Goal: Task Accomplishment & Management: Use online tool/utility

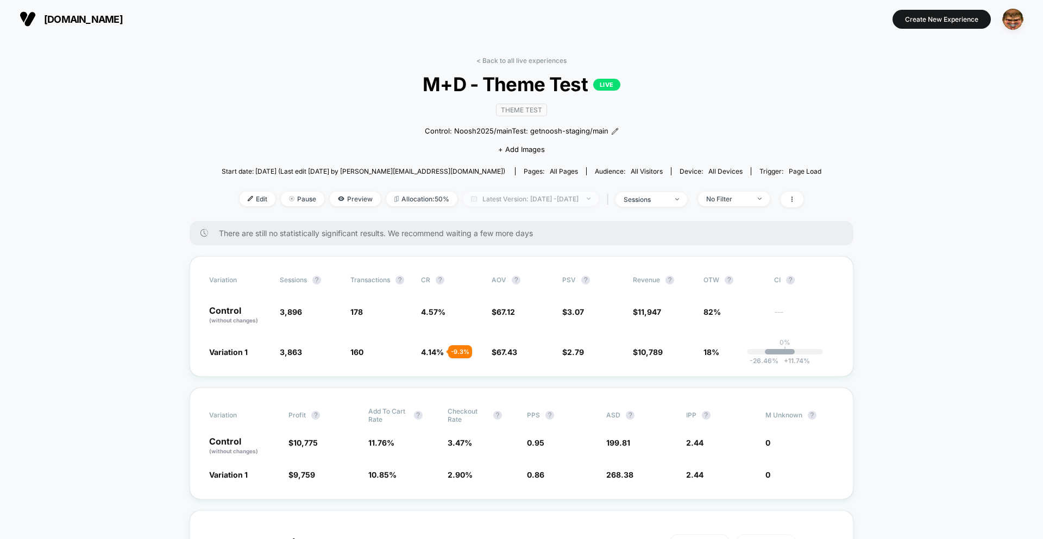
click at [542, 198] on span "Latest Version: [DATE] - [DATE]" at bounding box center [531, 199] width 136 height 15
select select "*"
select select "****"
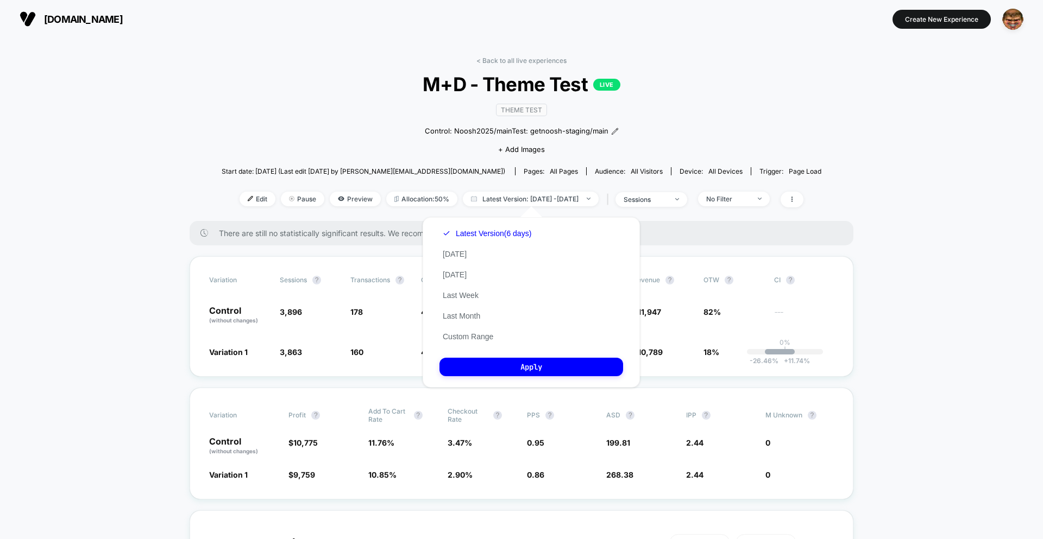
click at [482, 335] on button "Custom Range" at bounding box center [467, 337] width 57 height 10
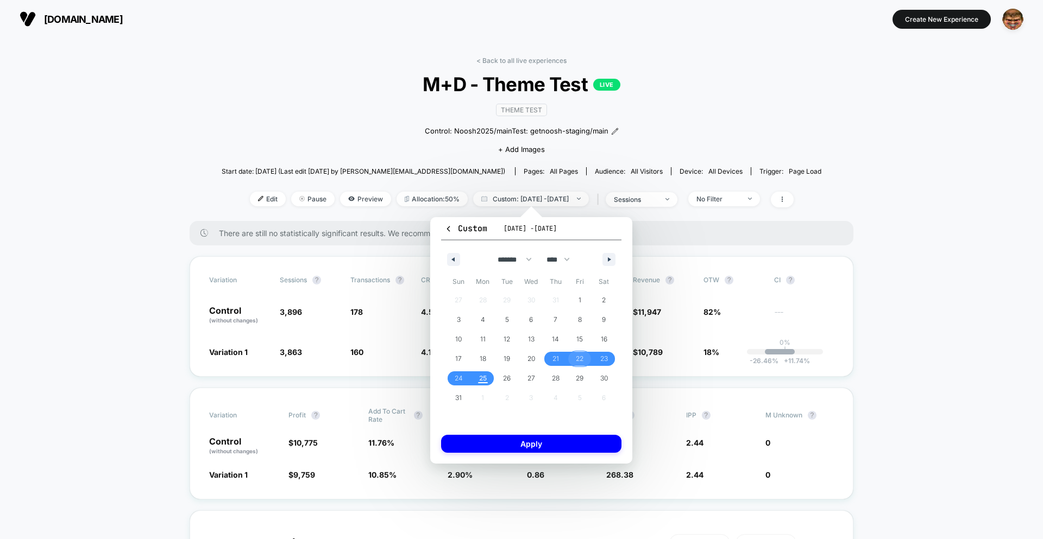
drag, startPoint x: 575, startPoint y: 358, endPoint x: 566, endPoint y: 361, distance: 9.5
click at [575, 358] on span "22" at bounding box center [579, 359] width 24 height 14
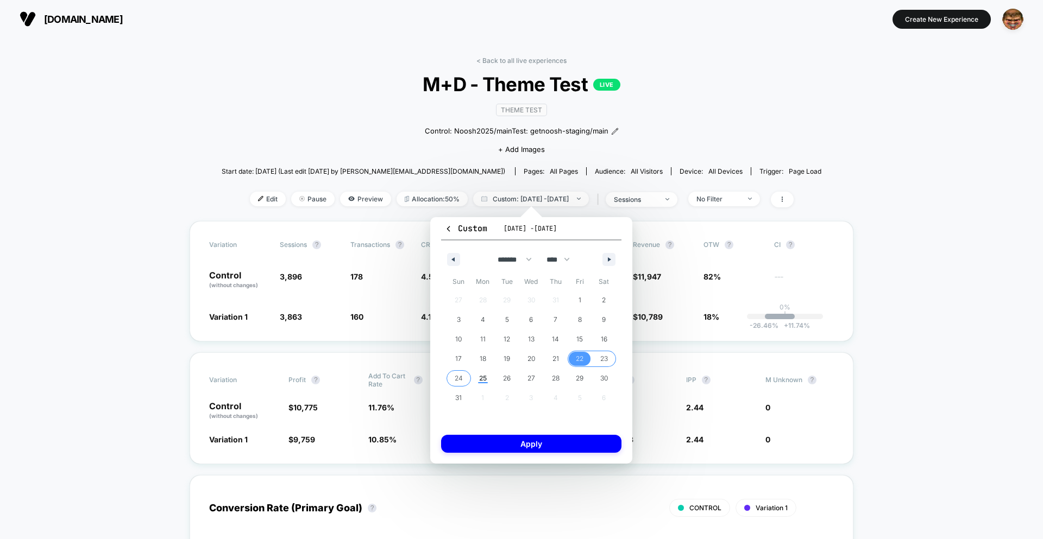
click at [459, 377] on span "24" at bounding box center [459, 379] width 8 height 20
click at [520, 437] on button "Apply" at bounding box center [531, 444] width 180 height 18
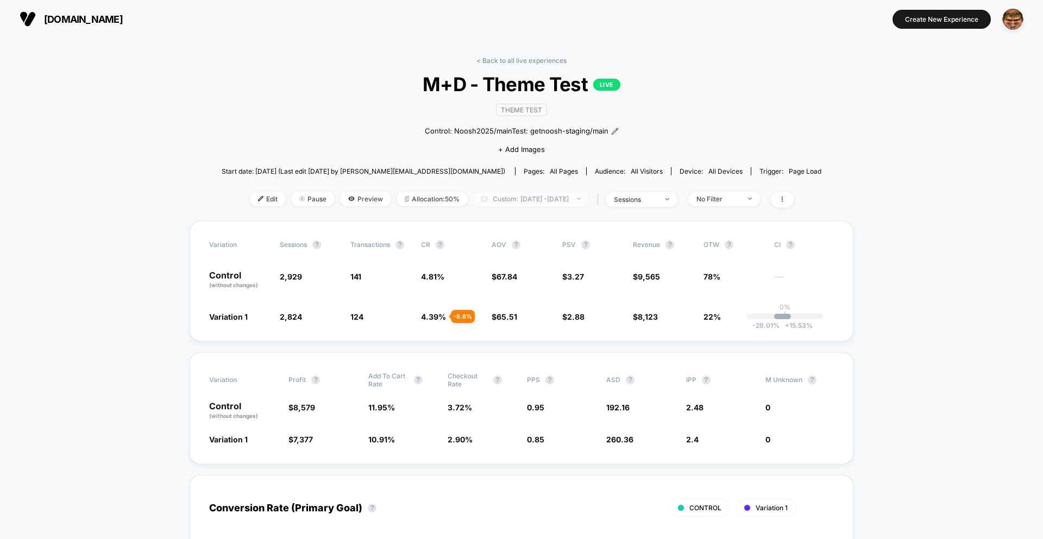
click at [557, 197] on span "Custom: [DATE] - [DATE]" at bounding box center [531, 199] width 116 height 15
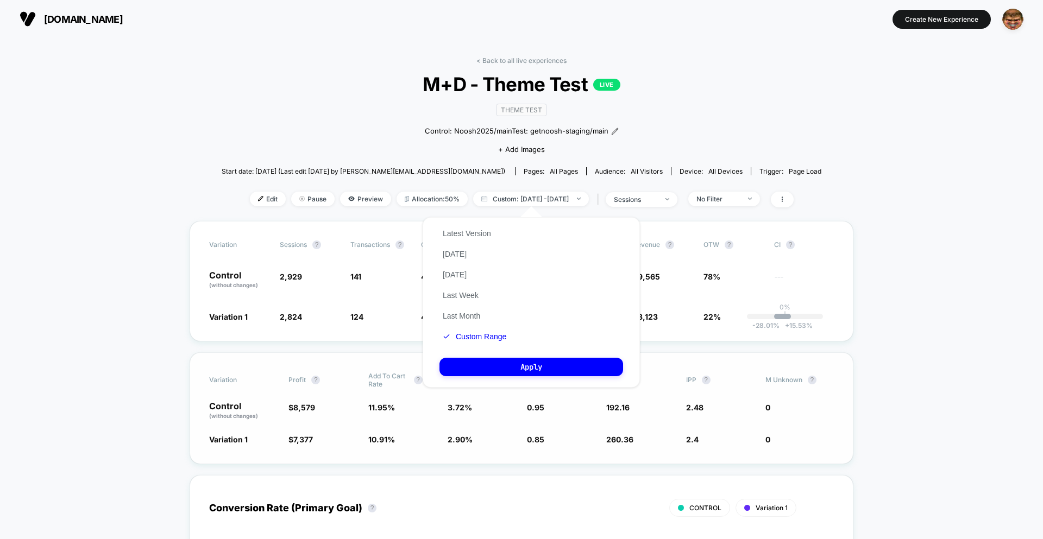
drag, startPoint x: 392, startPoint y: 345, endPoint x: 412, endPoint y: 395, distance: 53.5
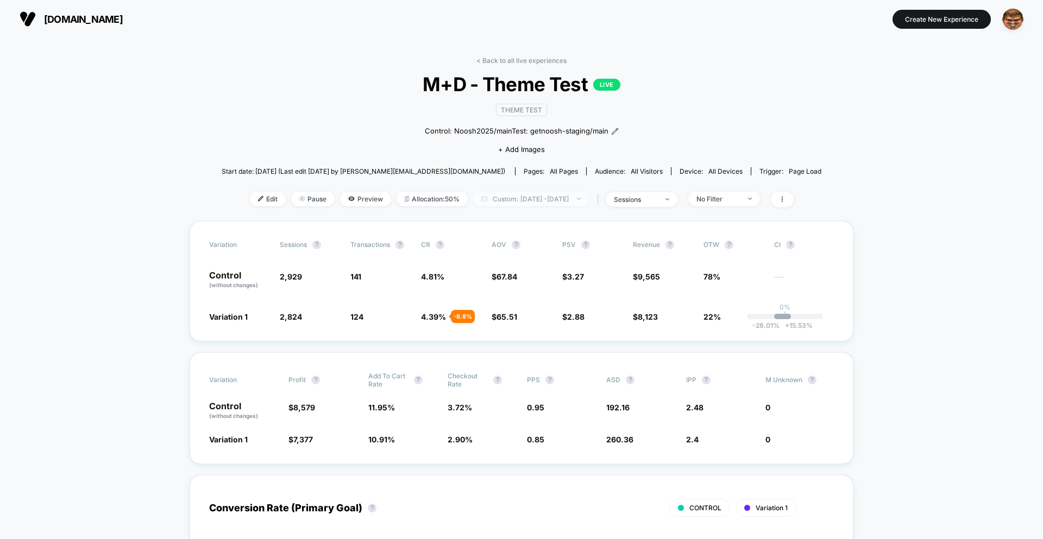
click at [536, 205] on span "Custom: [DATE] - [DATE]" at bounding box center [531, 199] width 116 height 15
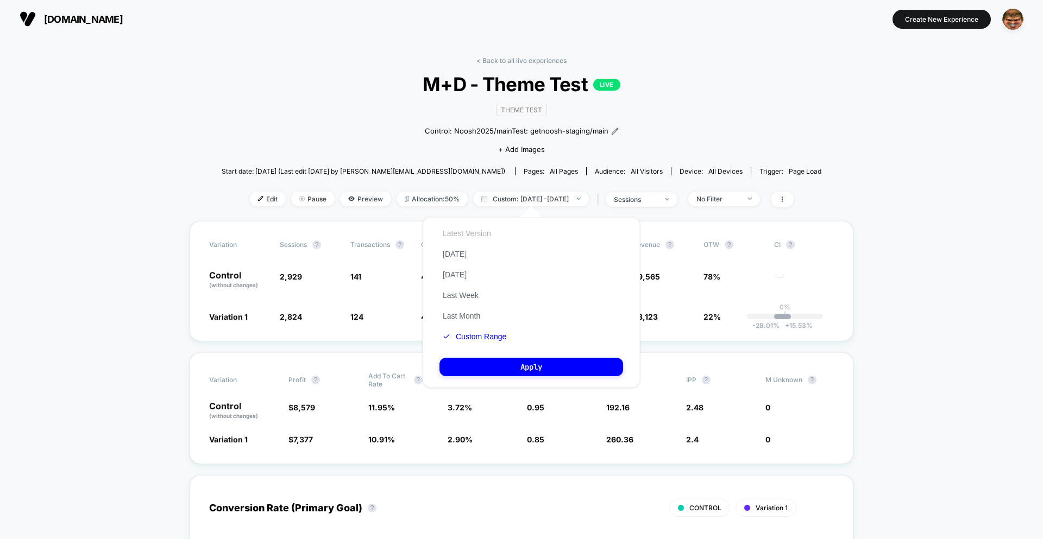
click at [479, 231] on button "Latest Version" at bounding box center [466, 234] width 55 height 10
click at [533, 371] on button "Apply" at bounding box center [531, 367] width 184 height 18
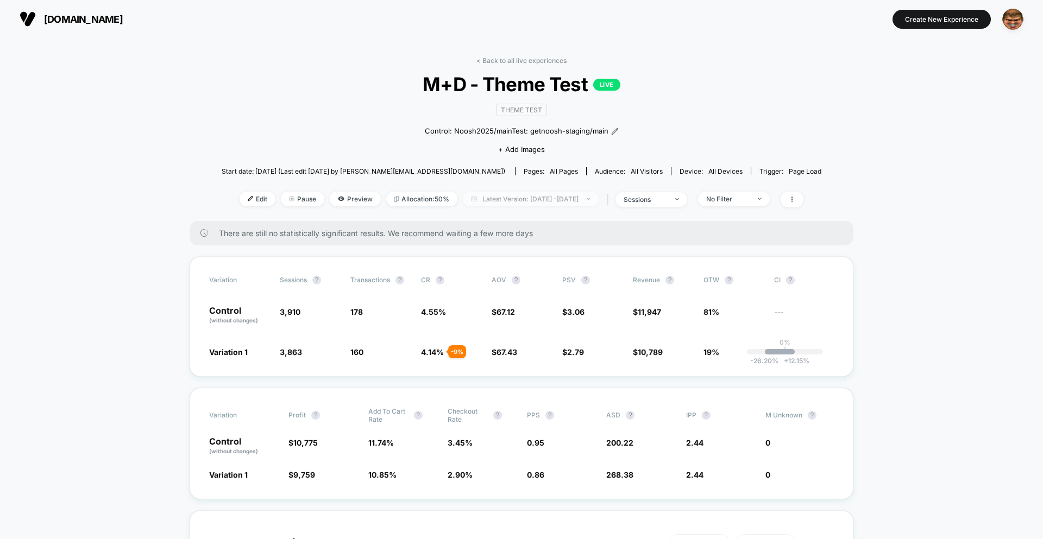
click at [565, 204] on span "Latest Version: [DATE] - [DATE]" at bounding box center [531, 199] width 136 height 15
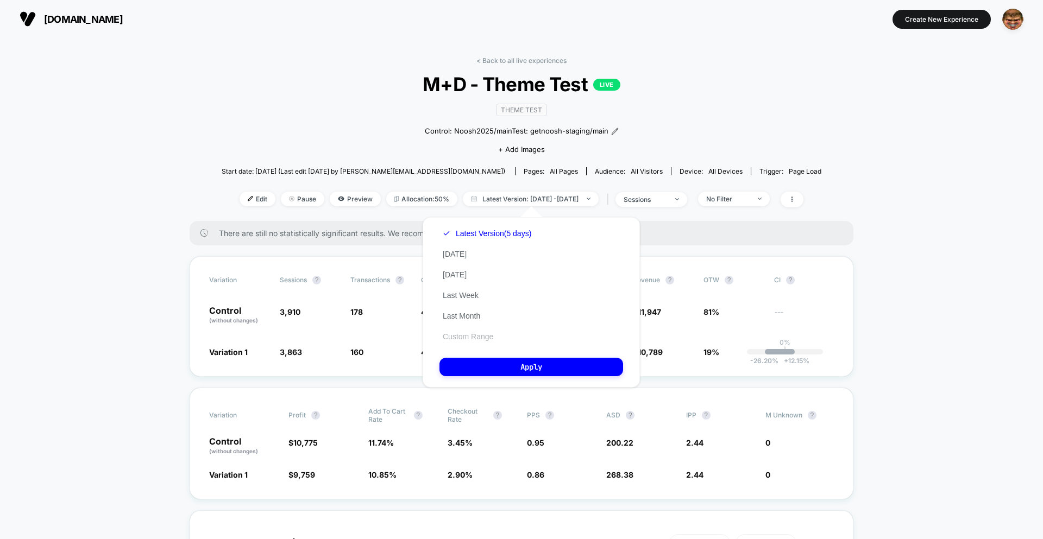
drag, startPoint x: 468, startPoint y: 330, endPoint x: 468, endPoint y: 337, distance: 7.1
click at [468, 330] on div "Latest Version (5 days) [DATE] [DATE] Last Week Last Month Custom Range" at bounding box center [486, 285] width 95 height 124
click at [468, 337] on button "Custom Range" at bounding box center [467, 337] width 57 height 10
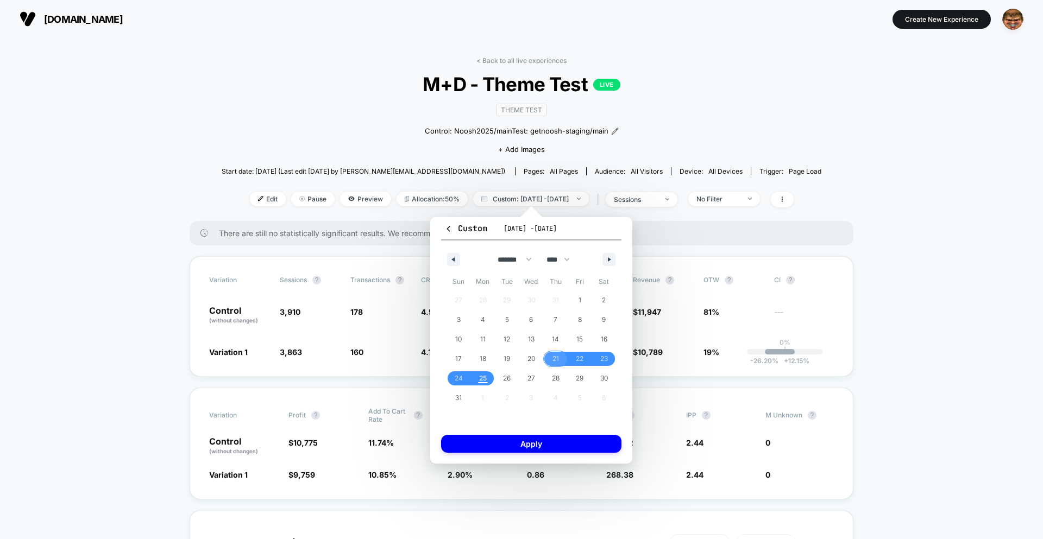
click at [556, 358] on span "21" at bounding box center [555, 359] width 7 height 20
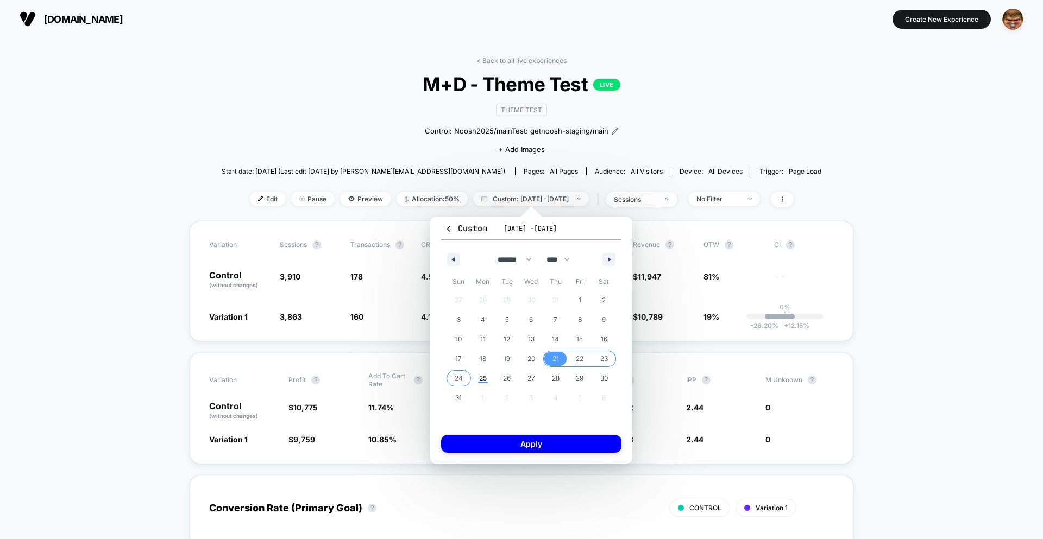
click at [460, 380] on span "24" at bounding box center [459, 379] width 8 height 20
click at [506, 450] on button "Apply" at bounding box center [531, 444] width 180 height 18
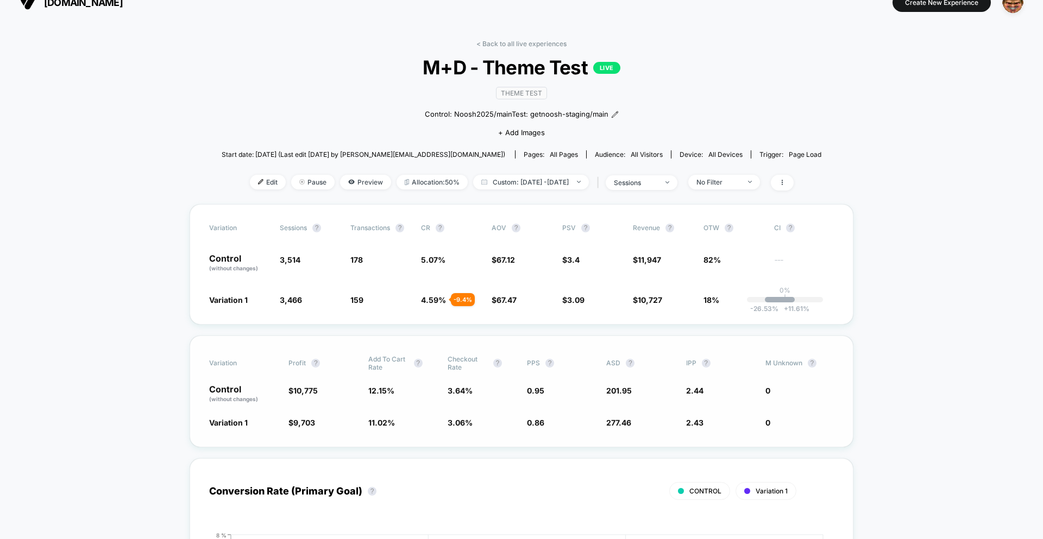
scroll to position [17, 0]
click at [544, 178] on span "Custom: [DATE] - [DATE]" at bounding box center [531, 181] width 116 height 15
select select "*"
select select "****"
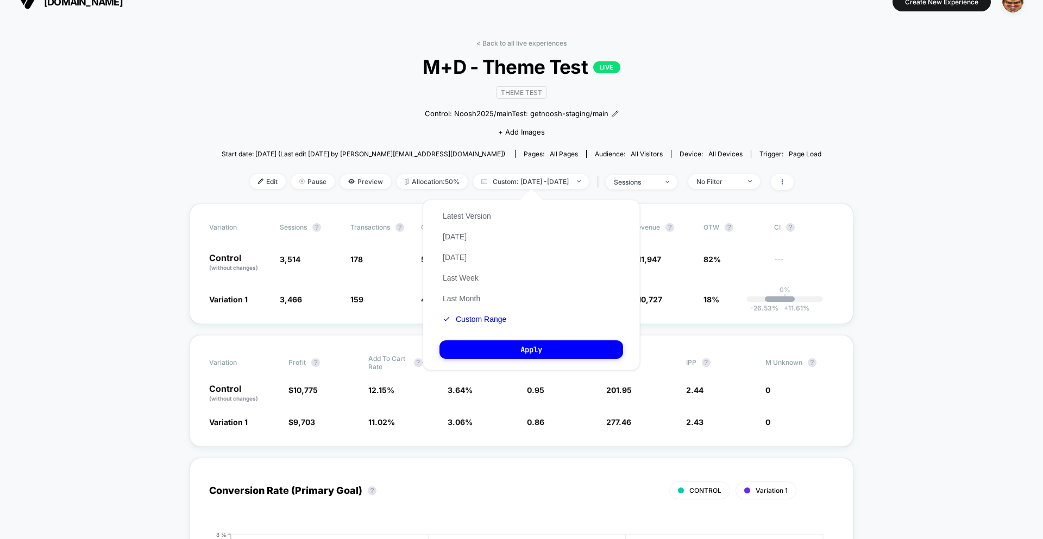
click at [488, 318] on button "Custom Range" at bounding box center [474, 319] width 70 height 10
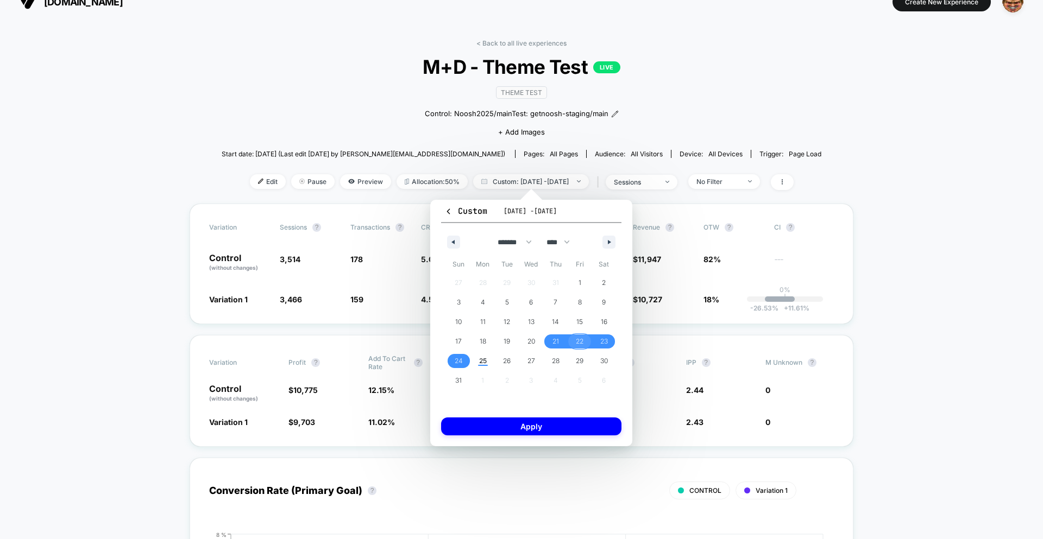
click at [573, 343] on span "22" at bounding box center [579, 341] width 24 height 14
click at [456, 362] on span "24" at bounding box center [459, 361] width 8 height 20
click at [497, 426] on button "Apply" at bounding box center [531, 427] width 180 height 18
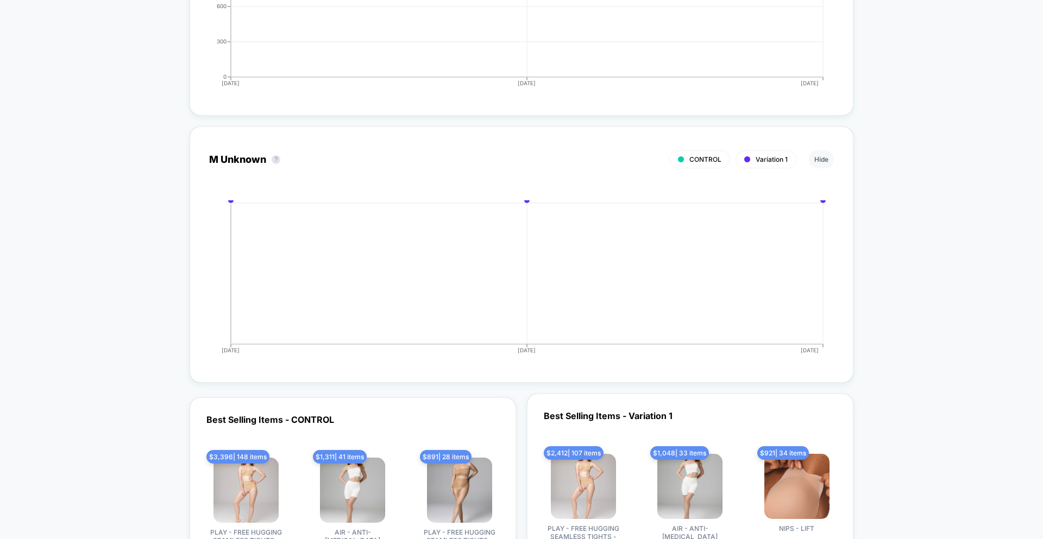
scroll to position [3245, 0]
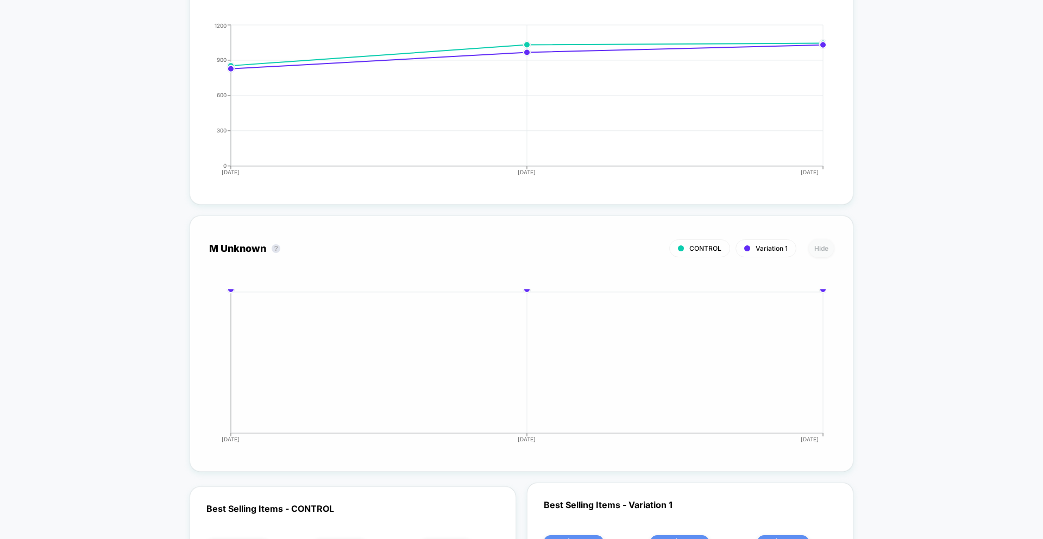
click at [820, 250] on button "Hide" at bounding box center [821, 248] width 25 height 18
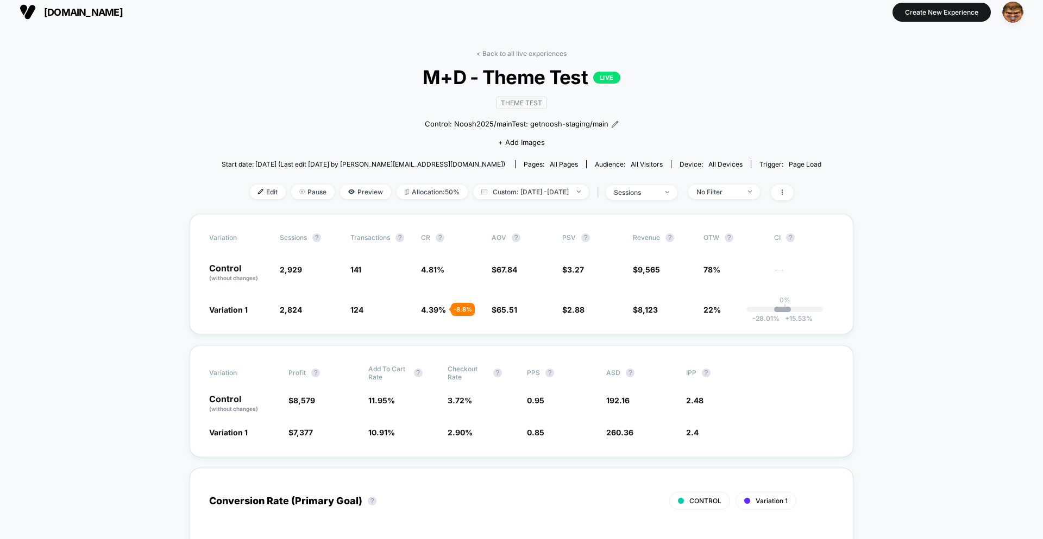
scroll to position [0, 0]
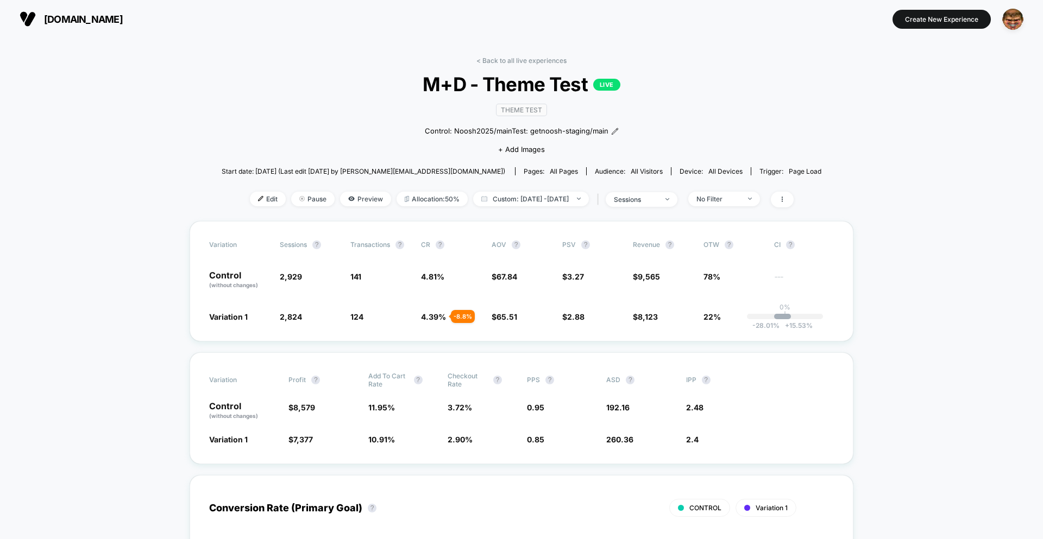
click at [648, 207] on div "< Back to all live experiences M+D - Theme Test LIVE Theme Test Control: Noosh2…" at bounding box center [521, 138] width 599 height 165
click at [647, 203] on div "sessions" at bounding box center [635, 199] width 43 height 8
click at [618, 262] on span "Sessions with impressions" at bounding box center [655, 262] width 92 height 9
click at [628, 313] on button "Save" at bounding box center [655, 315] width 129 height 18
click at [657, 195] on div "sessions with impression" at bounding box center [635, 199] width 43 height 8
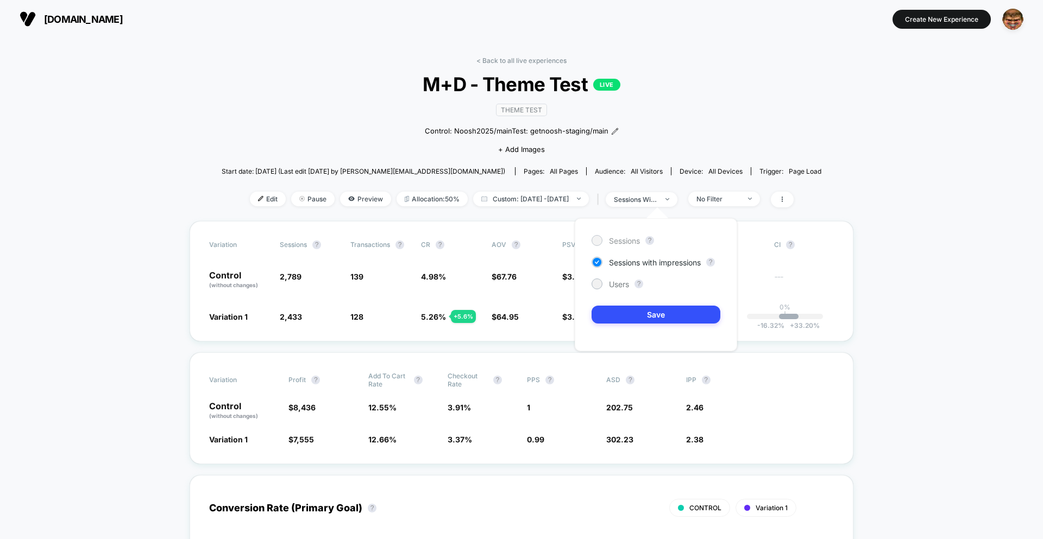
click at [640, 238] on span "Sessions" at bounding box center [624, 240] width 31 height 9
click at [642, 313] on button "Save" at bounding box center [655, 315] width 129 height 18
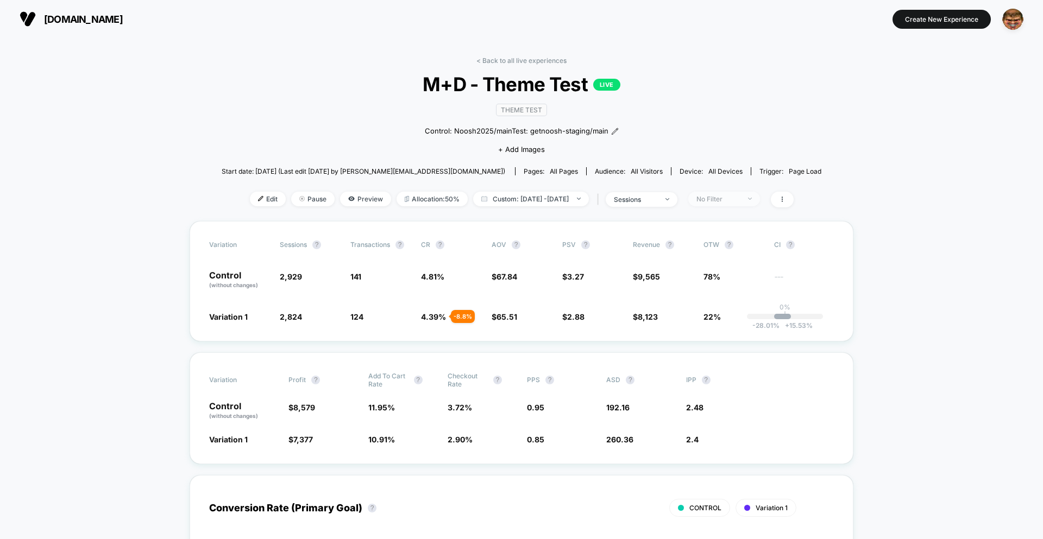
drag, startPoint x: 737, startPoint y: 199, endPoint x: 745, endPoint y: 204, distance: 9.2
click at [738, 200] on div "No Filter" at bounding box center [717, 199] width 43 height 8
click at [735, 237] on span "Mobile Visitors" at bounding box center [736, 239] width 52 height 9
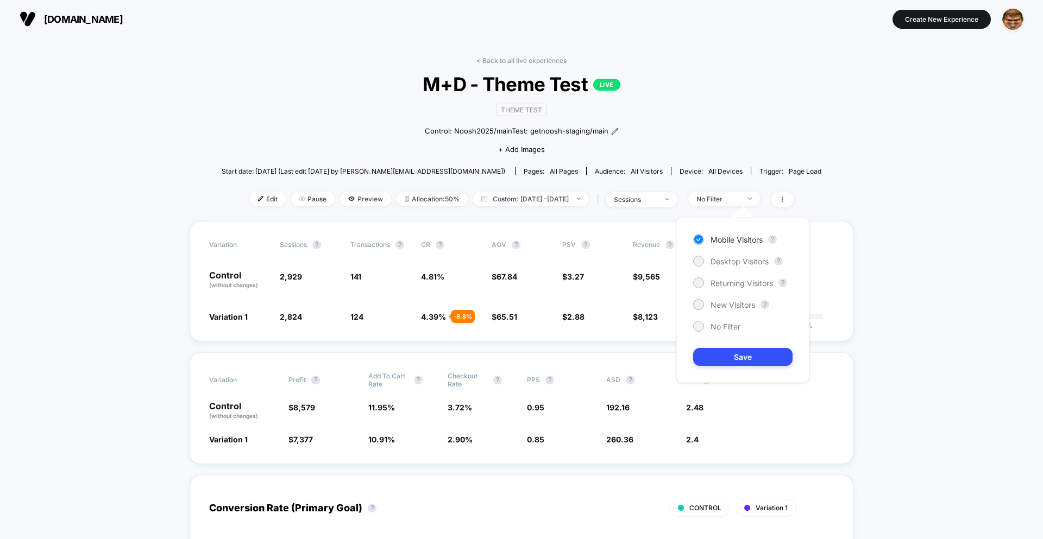
click at [740, 354] on button "Save" at bounding box center [742, 357] width 99 height 18
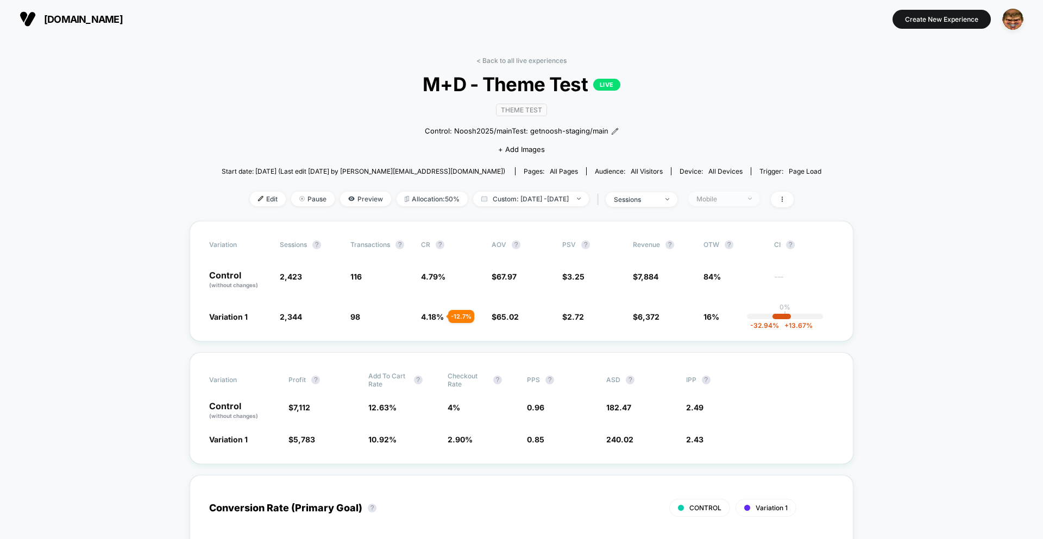
click at [751, 203] on span "Mobile" at bounding box center [724, 199] width 72 height 15
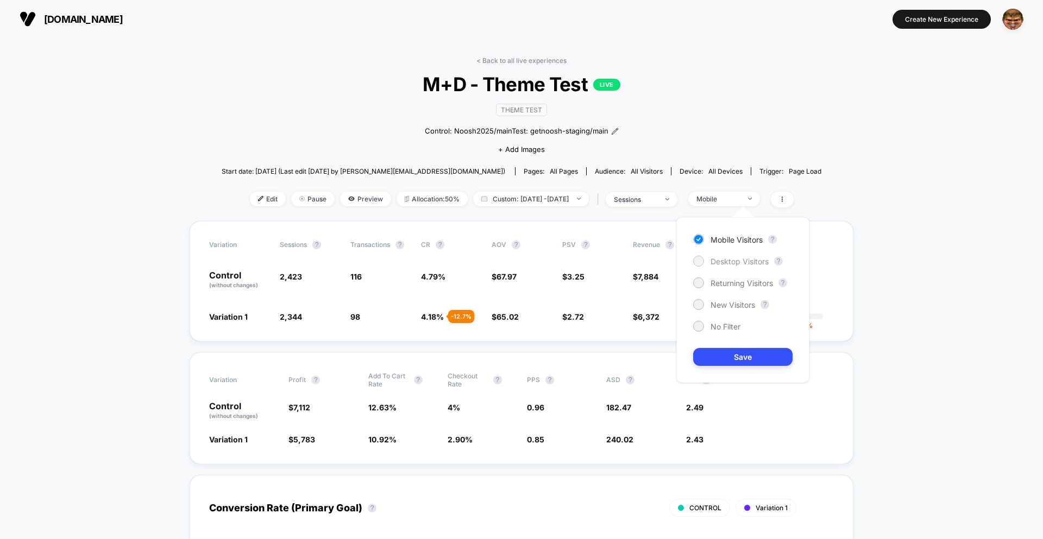
click at [734, 260] on span "Desktop Visitors" at bounding box center [739, 261] width 58 height 9
click at [746, 352] on button "Save" at bounding box center [742, 357] width 99 height 18
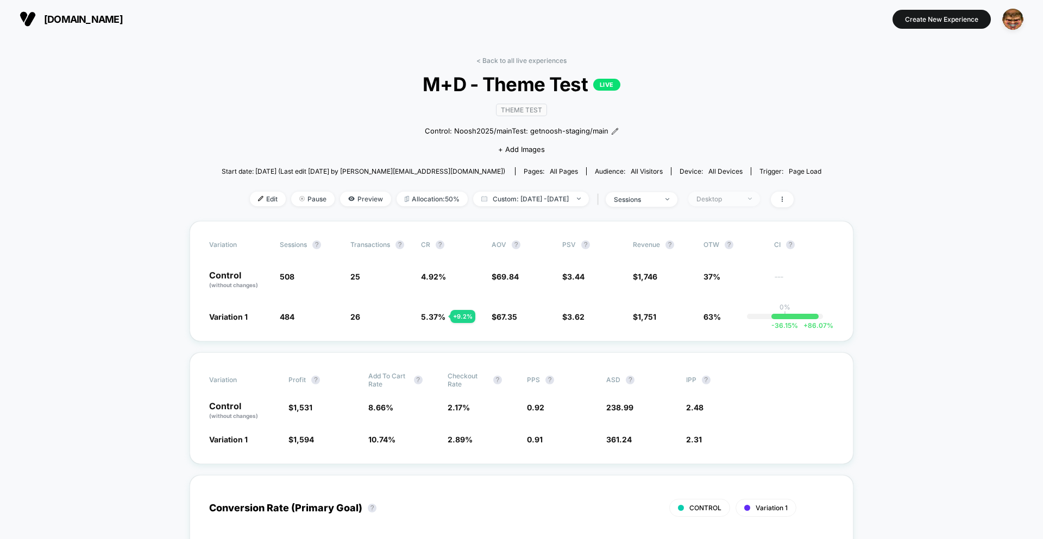
click at [734, 201] on div "Desktop" at bounding box center [717, 199] width 43 height 8
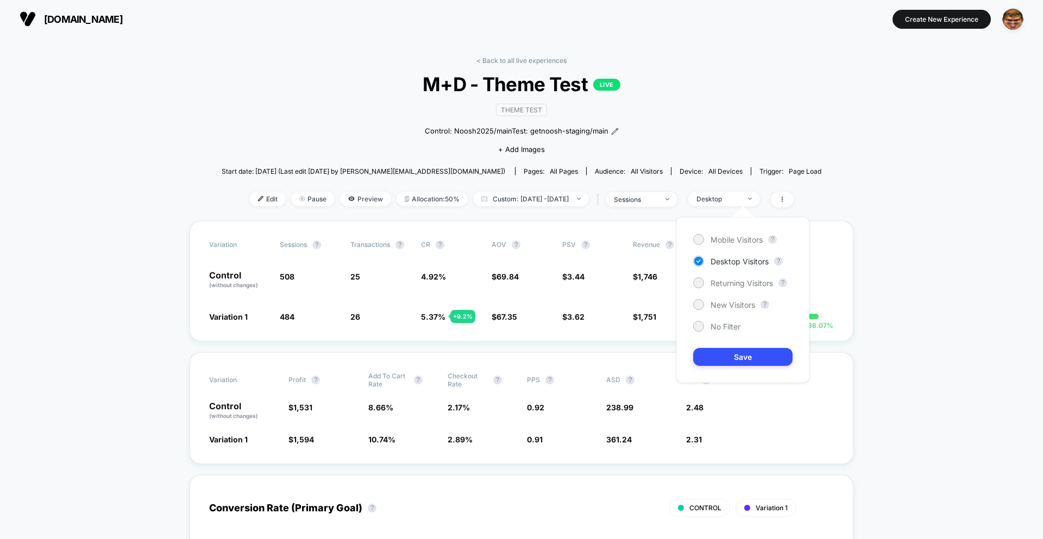
drag, startPoint x: 705, startPoint y: 329, endPoint x: 709, endPoint y: 333, distance: 5.8
click at [705, 329] on div "No Filter" at bounding box center [716, 326] width 47 height 11
click at [730, 359] on button "Save" at bounding box center [742, 357] width 99 height 18
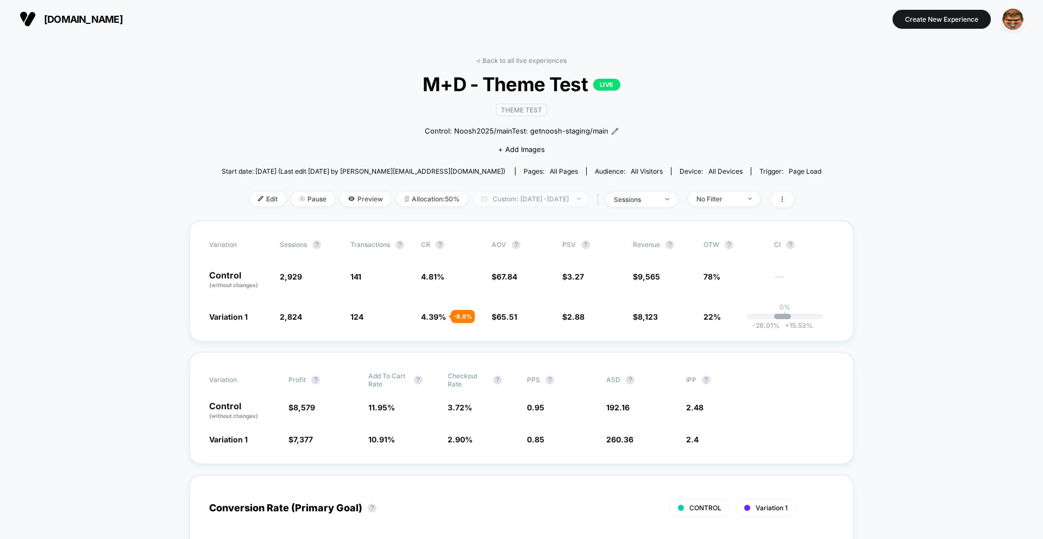
click at [517, 199] on span "Custom: [DATE] - [DATE]" at bounding box center [531, 199] width 116 height 15
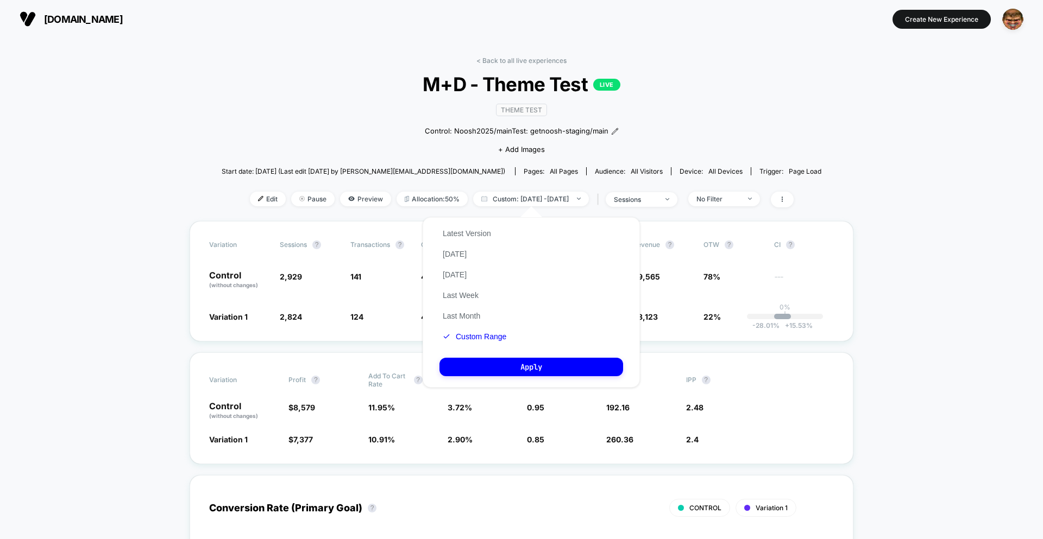
drag, startPoint x: 466, startPoint y: 236, endPoint x: 464, endPoint y: 260, distance: 23.9
click at [466, 235] on button "Latest Version" at bounding box center [466, 234] width 55 height 10
click at [464, 337] on button "Custom Range" at bounding box center [467, 337] width 57 height 10
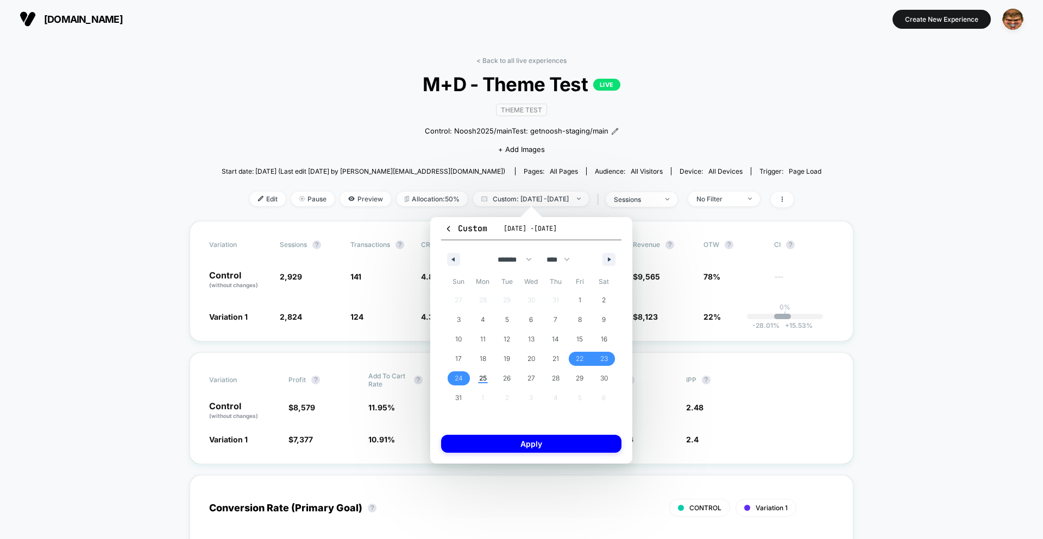
click at [446, 229] on icon "button" at bounding box center [448, 229] width 8 height 8
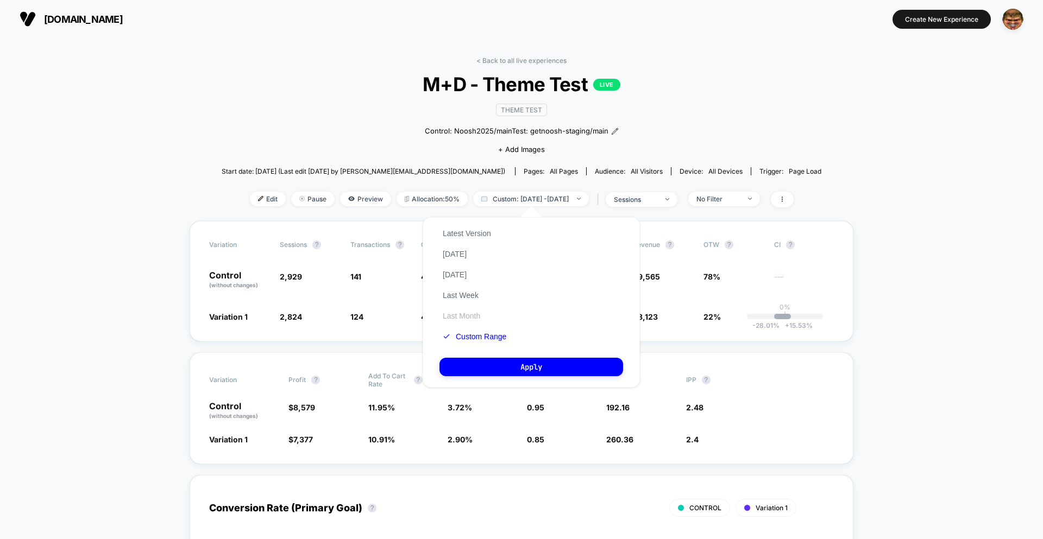
click at [464, 319] on button "Last Month" at bounding box center [461, 316] width 44 height 10
click at [472, 230] on button "Latest Version" at bounding box center [466, 234] width 55 height 10
click at [506, 362] on button "Apply" at bounding box center [531, 367] width 184 height 18
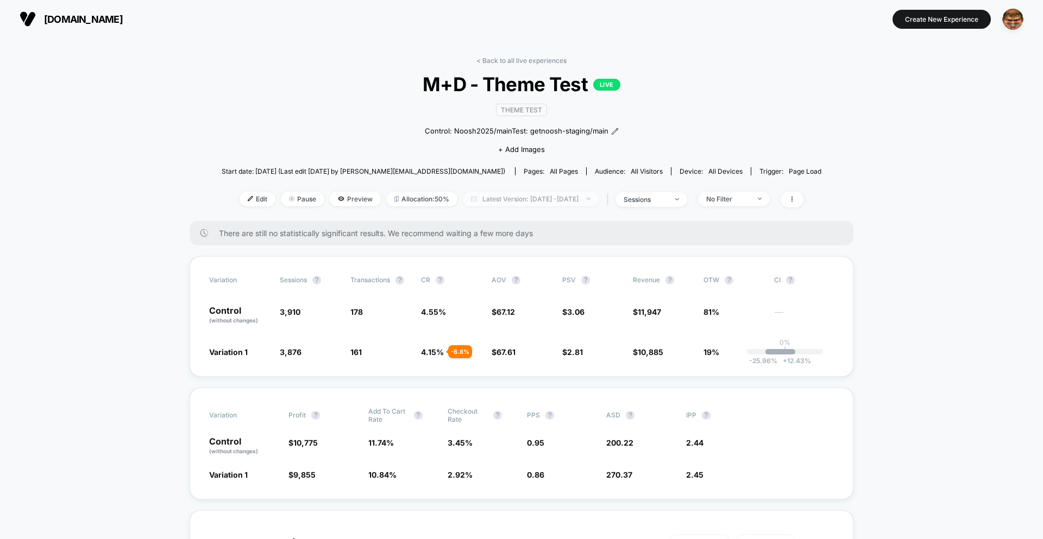
click at [522, 203] on span "Latest Version: [DATE] - [DATE]" at bounding box center [531, 199] width 136 height 15
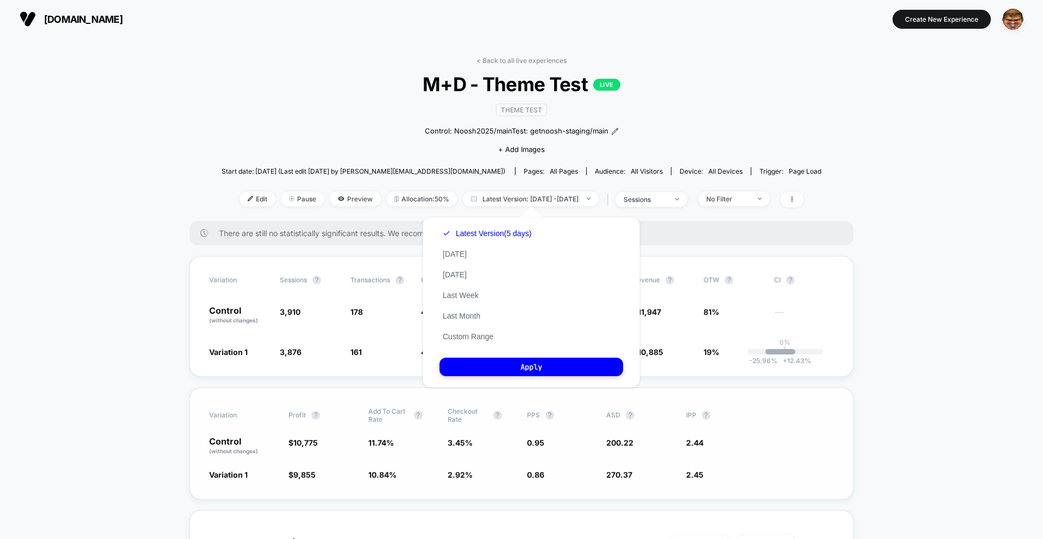
click at [830, 469] on div "Variation 1 $ 9,855 - 7.7 % 10.84 % - 7.7 % 2.92 % - 15.6 % 0.86 - 9.9 % 270.37…" at bounding box center [521, 474] width 624 height 11
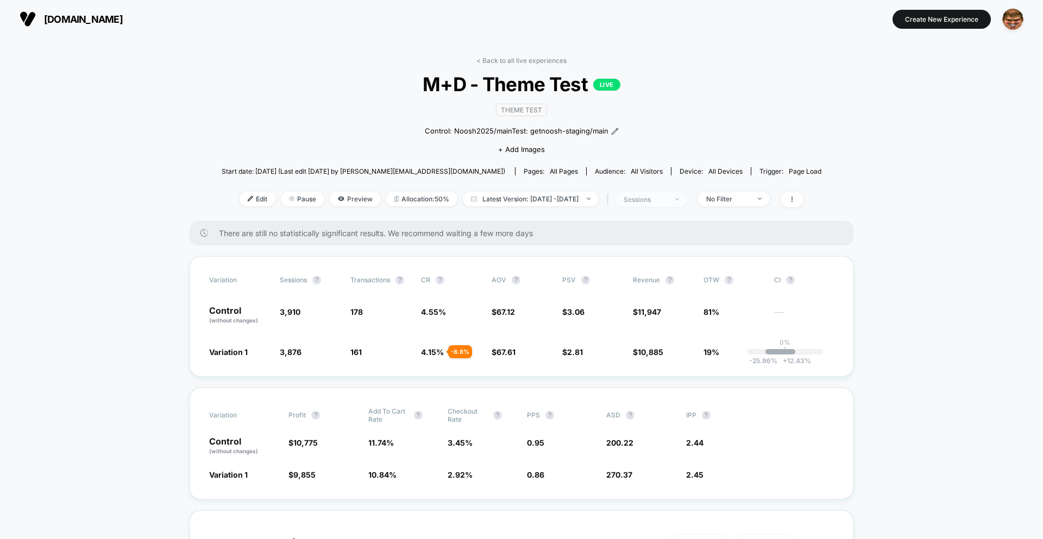
click at [660, 201] on div "sessions" at bounding box center [644, 199] width 43 height 8
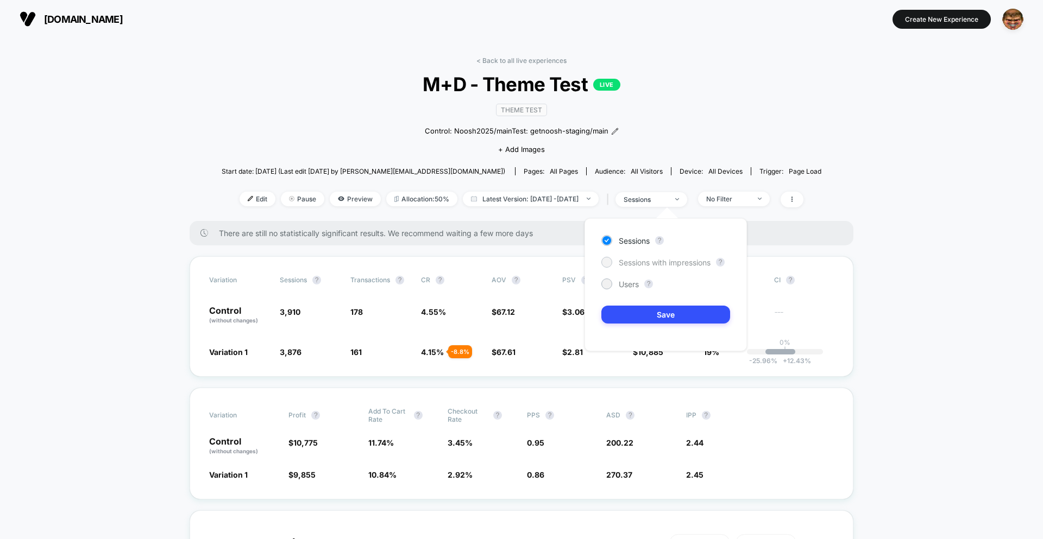
click at [627, 265] on span "Sessions with impressions" at bounding box center [664, 262] width 92 height 9
click at [641, 310] on button "Save" at bounding box center [665, 315] width 129 height 18
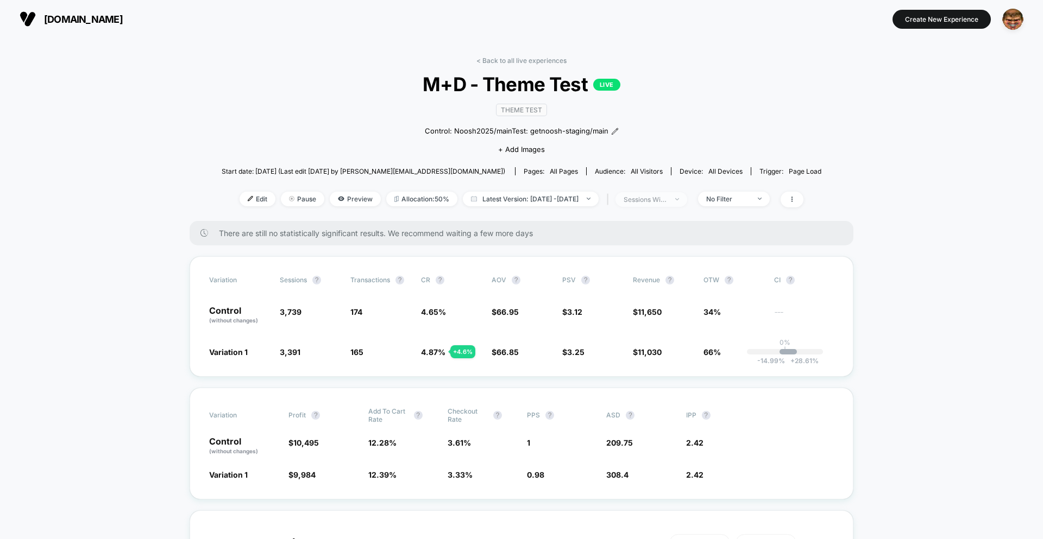
click at [654, 201] on div "sessions with impression" at bounding box center [644, 199] width 43 height 8
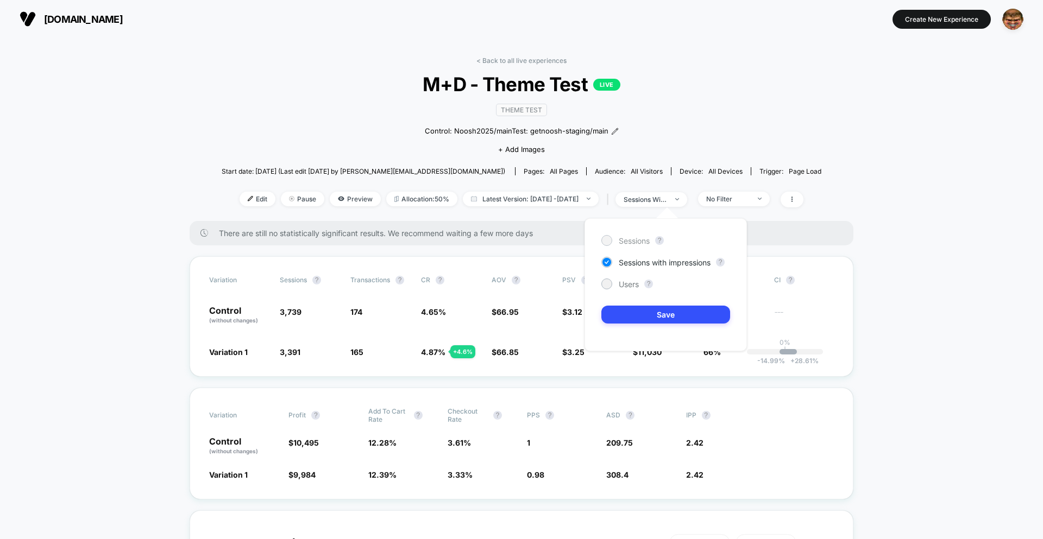
click at [636, 245] on div "Sessions" at bounding box center [625, 240] width 48 height 11
click at [646, 327] on div "Sessions ? Sessions with impressions ? Users ? Save" at bounding box center [665, 284] width 162 height 133
drag, startPoint x: 657, startPoint y: 321, endPoint x: 658, endPoint y: 311, distance: 9.8
click at [658, 318] on button "Save" at bounding box center [665, 315] width 129 height 18
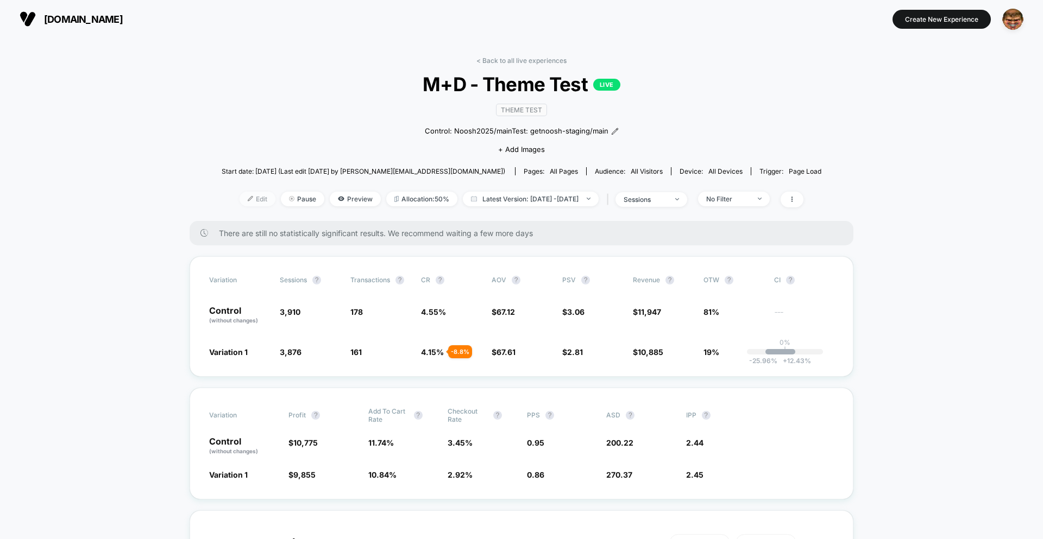
click at [239, 205] on span "Edit" at bounding box center [257, 199] width 36 height 15
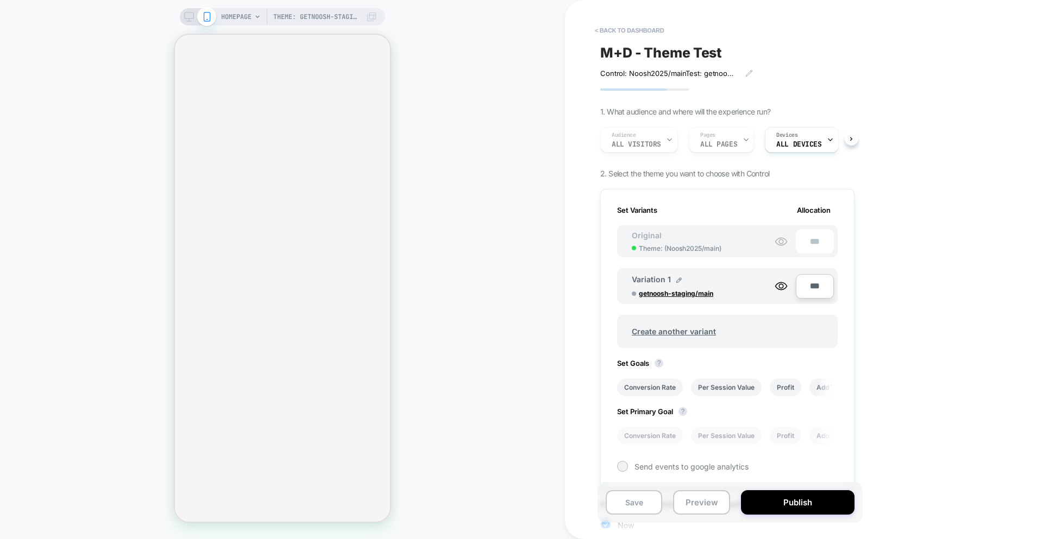
scroll to position [0, 1]
click at [703, 498] on button "Preview" at bounding box center [701, 502] width 56 height 24
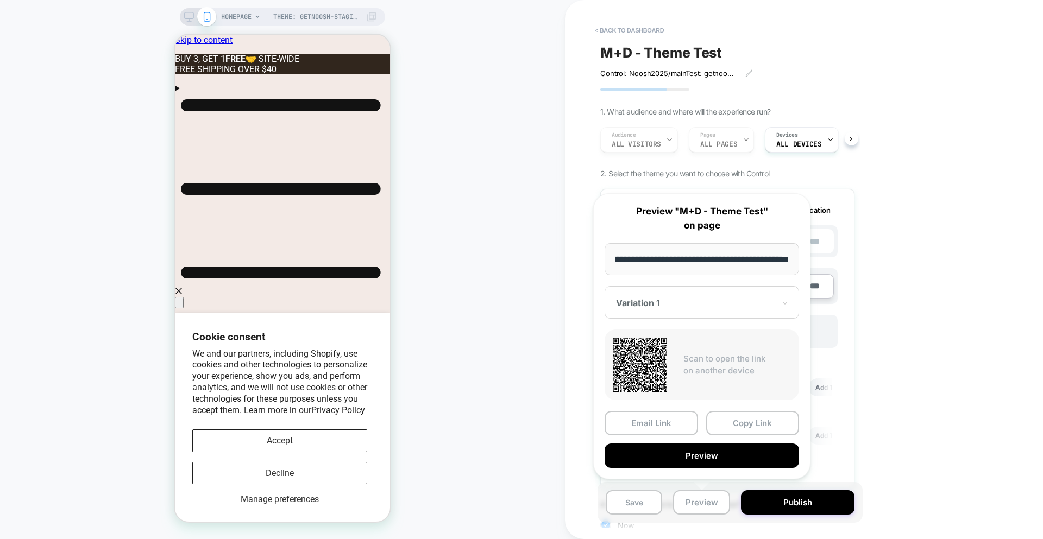
scroll to position [0, 98]
click at [464, 384] on div "Theme: getnoosh-staging/main HOMEPAGE Theme: getnoosh-staging/main" at bounding box center [282, 269] width 565 height 517
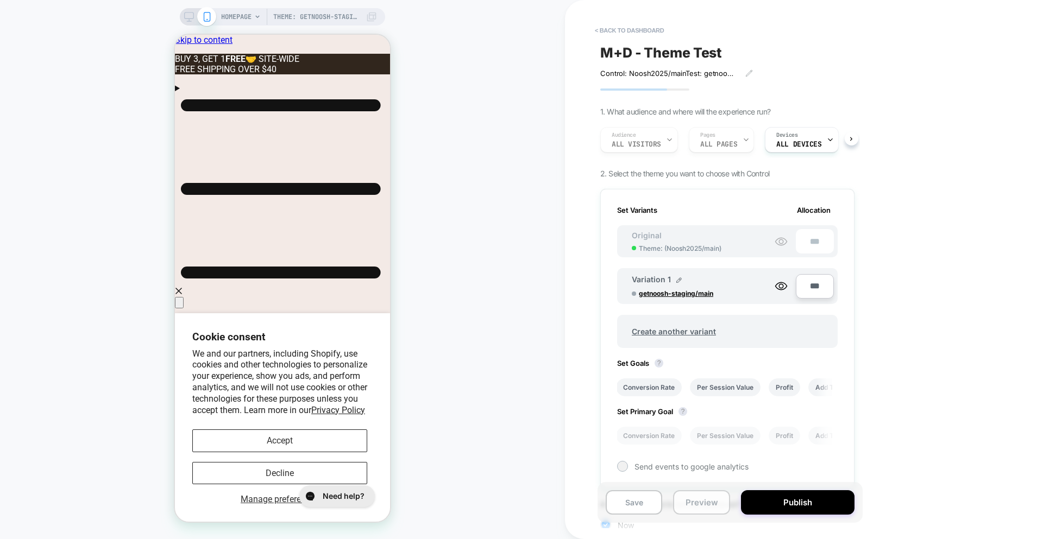
click at [701, 498] on button "Preview" at bounding box center [701, 502] width 56 height 24
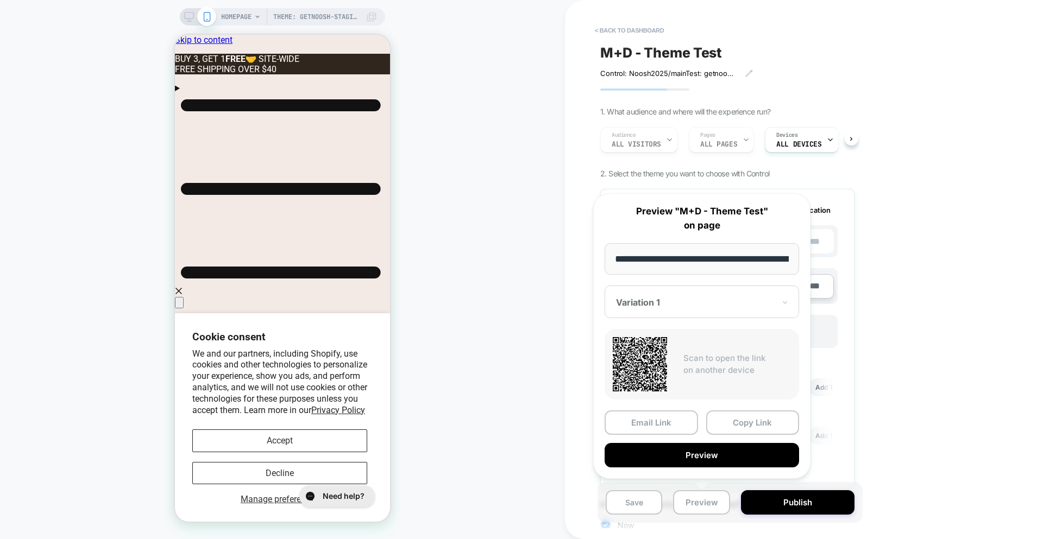
scroll to position [0, 75]
click at [495, 331] on div "Theme: getnoosh-staging/main HOMEPAGE Theme: getnoosh-staging/main" at bounding box center [282, 269] width 565 height 517
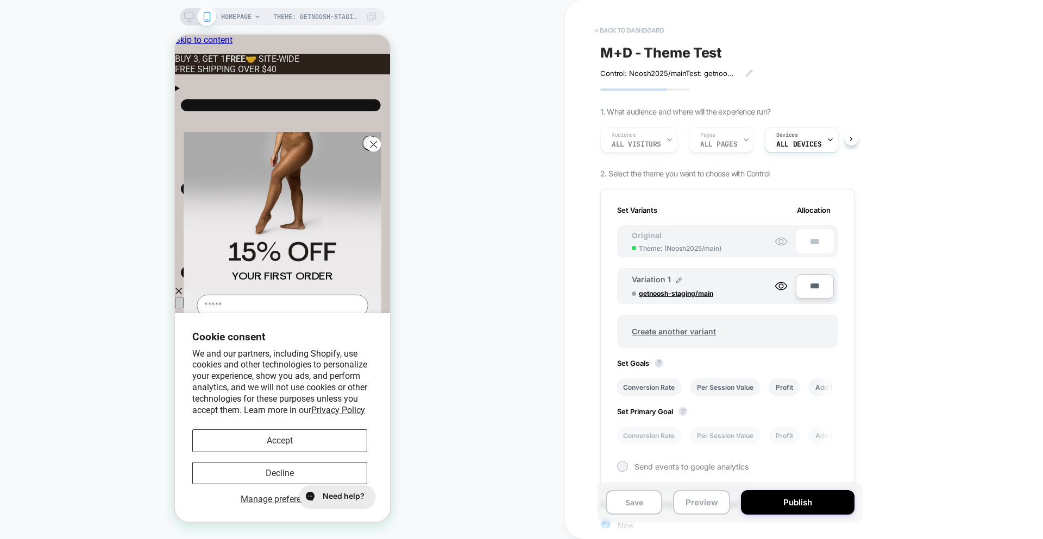
click at [600, 28] on button "< back to dashboard" at bounding box center [629, 30] width 80 height 17
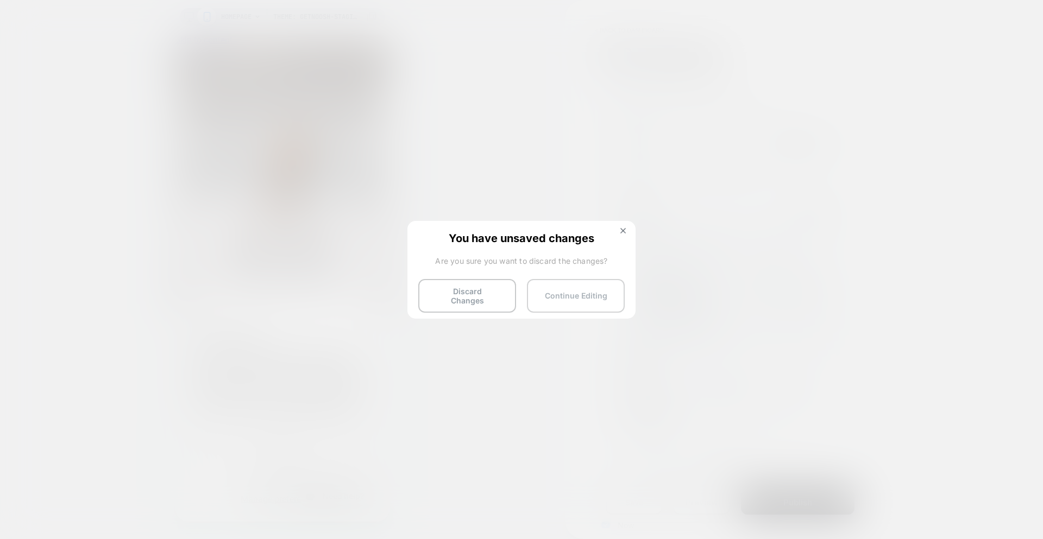
click at [611, 286] on button "Continue Editing" at bounding box center [576, 296] width 98 height 34
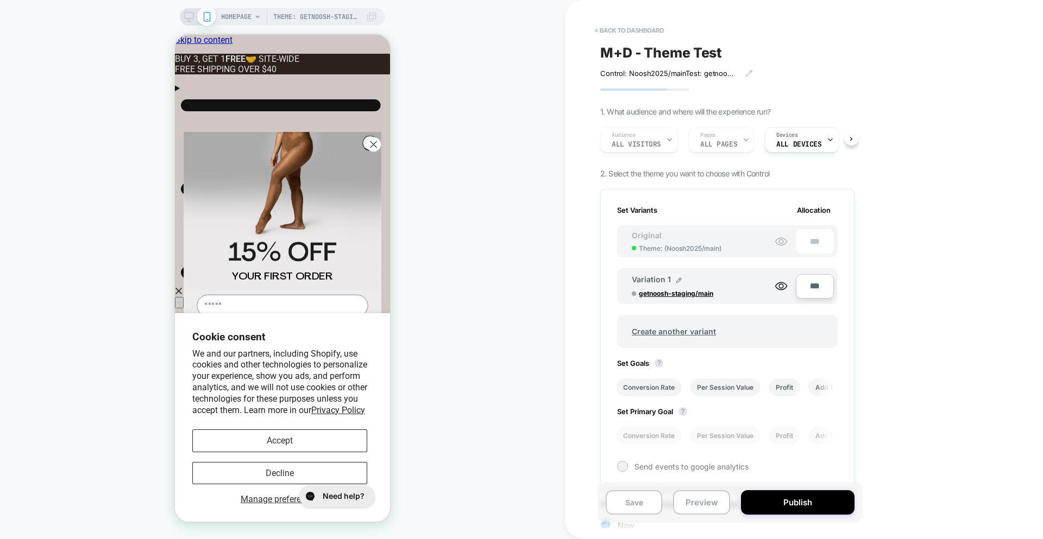
click at [611, 286] on div "Set Variants Allocation Original Theme: ( Noosh2025/main ) *** Variation 1 getn…" at bounding box center [727, 339] width 254 height 300
click at [610, 35] on button "< back to dashboard" at bounding box center [629, 30] width 80 height 17
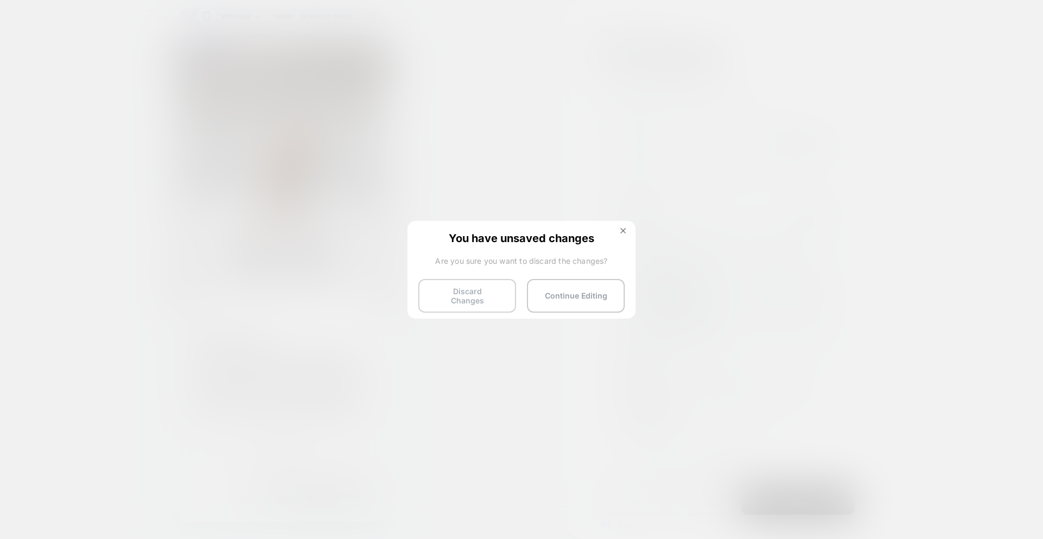
drag, startPoint x: 458, startPoint y: 286, endPoint x: 476, endPoint y: 285, distance: 18.0
click at [459, 287] on button "Discard Changes" at bounding box center [467, 296] width 98 height 34
